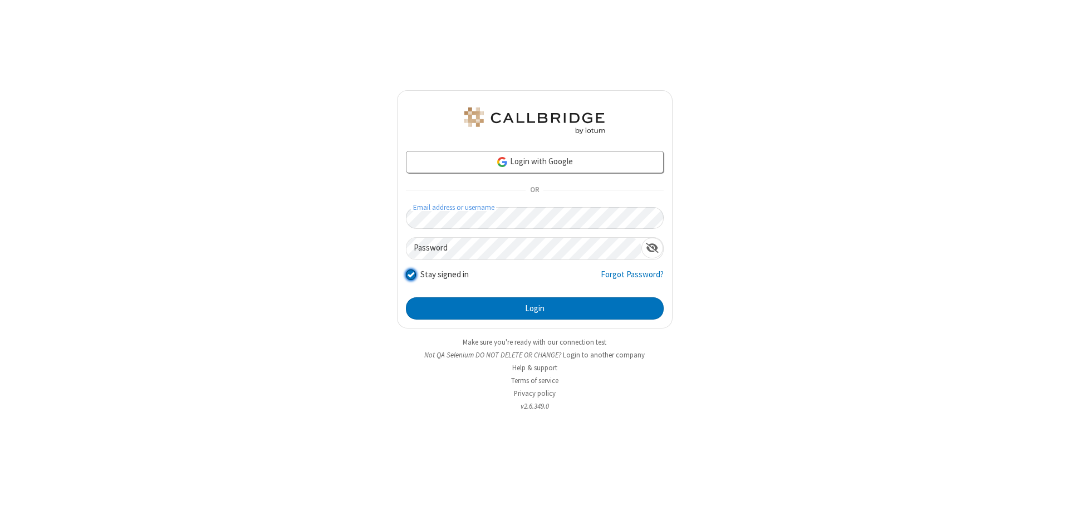
click at [410, 274] on input "Stay signed in" at bounding box center [411, 274] width 11 height 12
checkbox input "false"
click at [534, 308] on button "Login" at bounding box center [535, 308] width 258 height 22
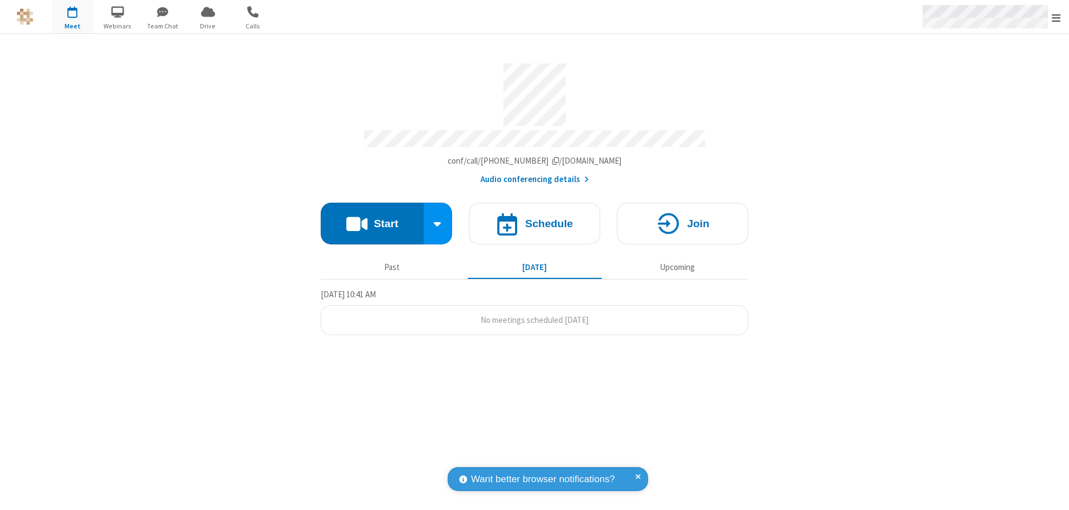
click at [1056, 17] on span "Open menu" at bounding box center [1055, 17] width 9 height 11
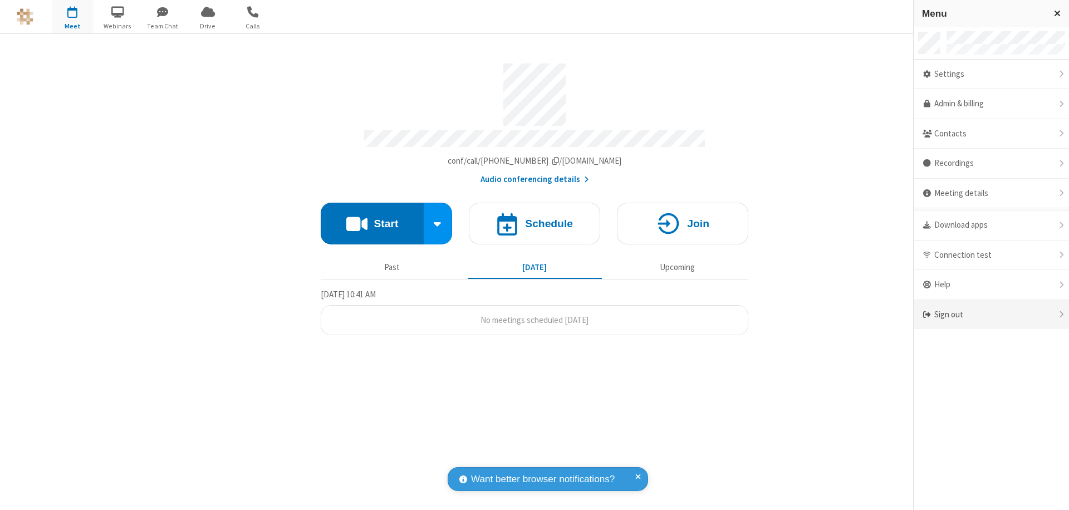
click at [991, 314] on div "Sign out" at bounding box center [990, 314] width 155 height 29
